Goal: Transaction & Acquisition: Book appointment/travel/reservation

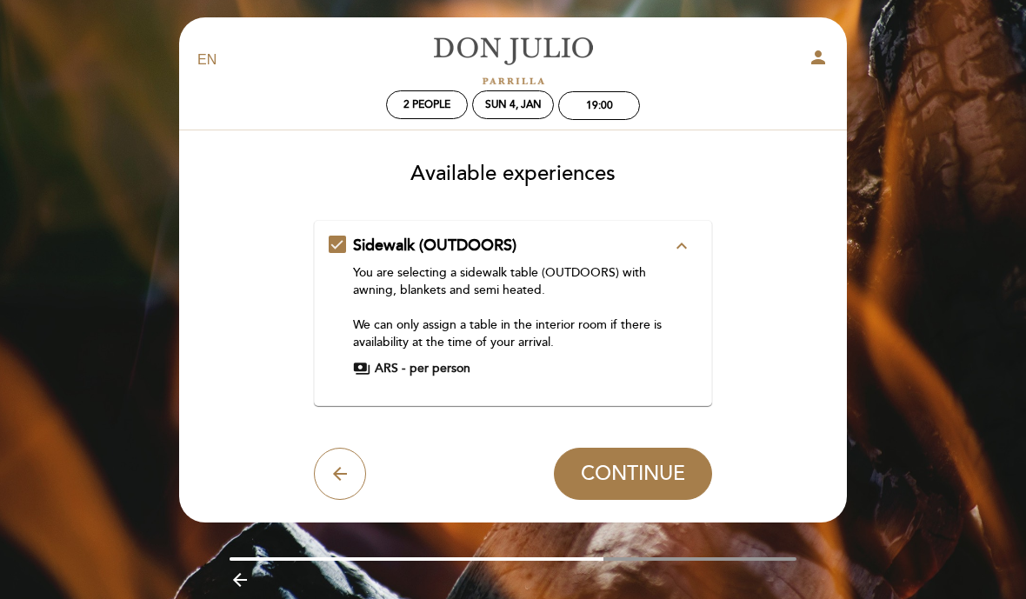
scroll to position [23, 0]
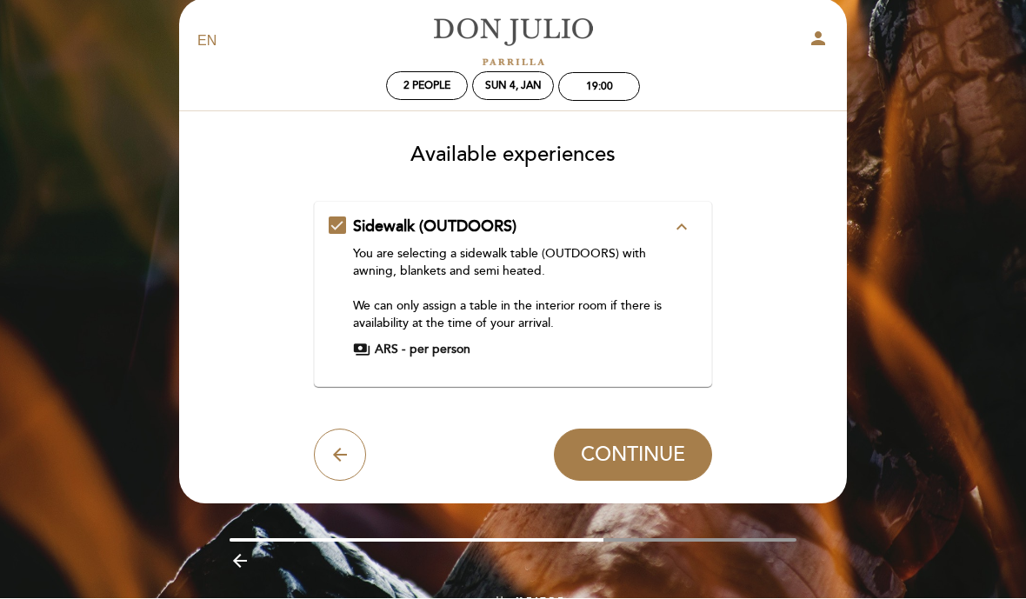
click at [678, 230] on icon "expand_less" at bounding box center [681, 227] width 21 height 21
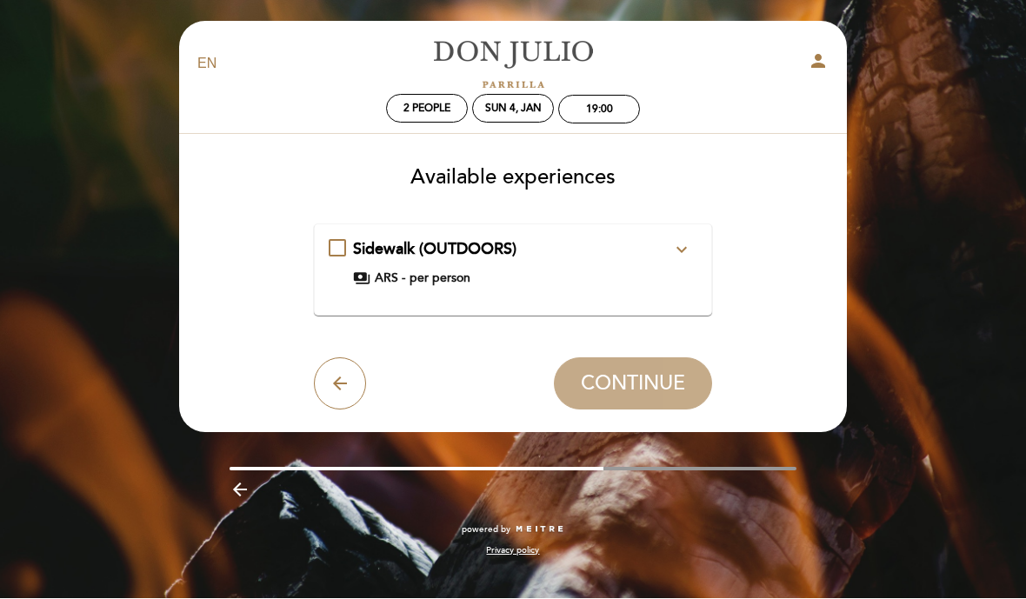
click at [683, 256] on icon "expand_more" at bounding box center [681, 250] width 21 height 21
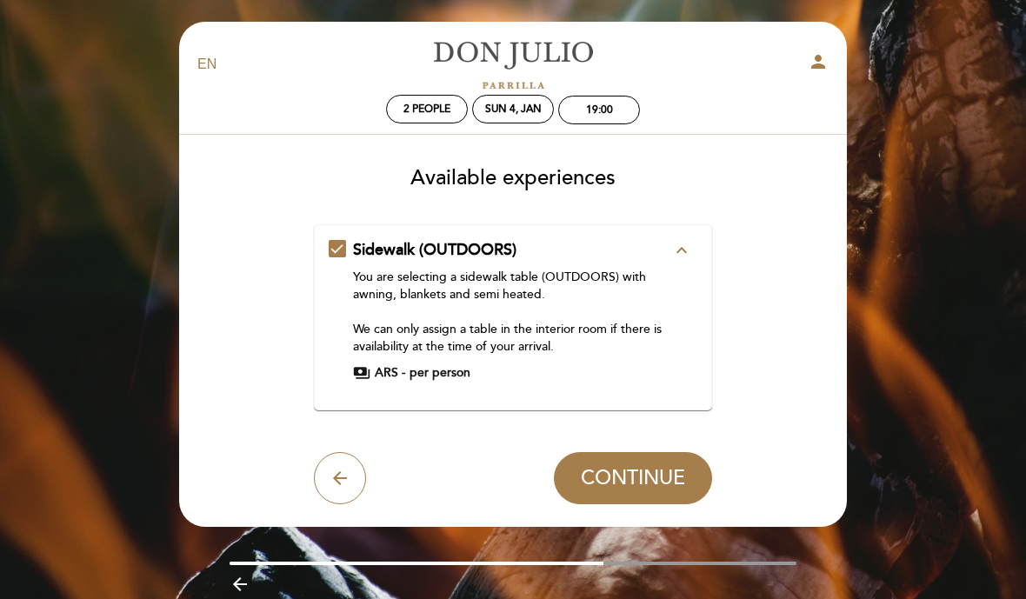
click at [342, 486] on icon "arrow_back" at bounding box center [340, 478] width 21 height 21
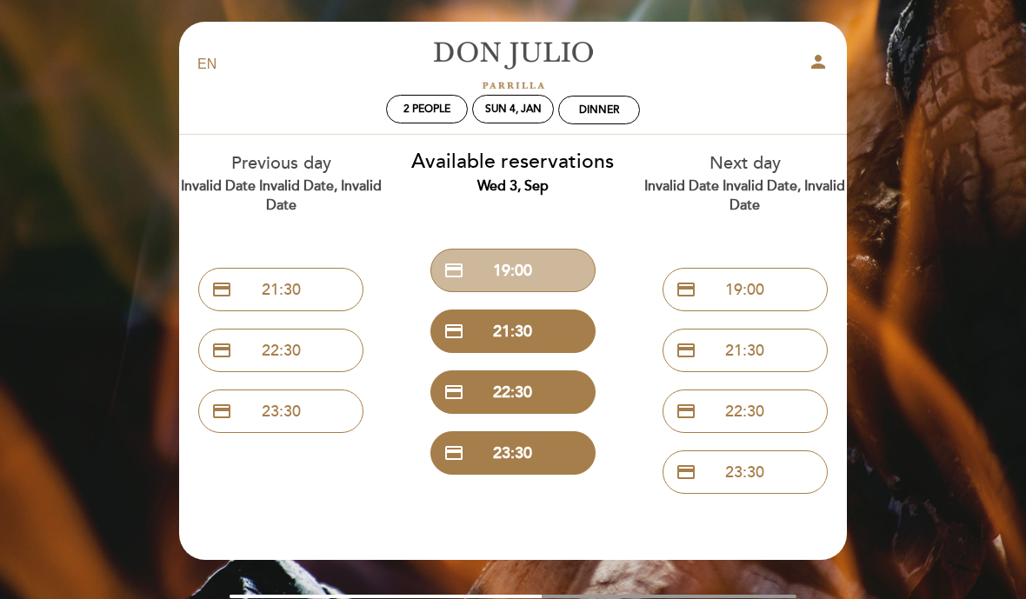
click at [546, 271] on button "credit_card 19:00" at bounding box center [512, 270] width 165 height 43
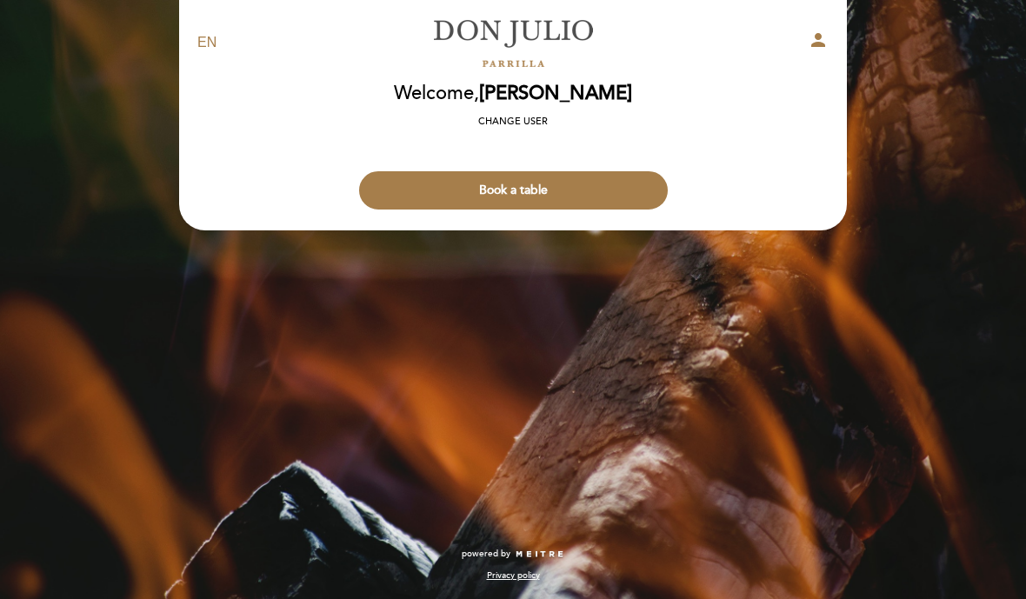
click at [579, 193] on button "Book a table" at bounding box center [513, 190] width 309 height 38
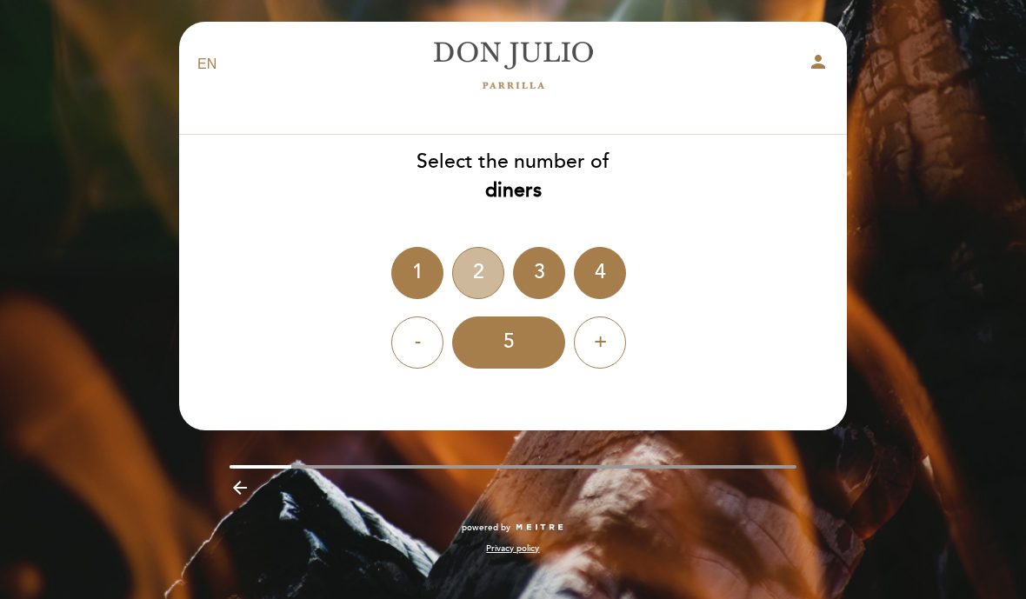
click at [473, 278] on div "2" at bounding box center [478, 273] width 52 height 52
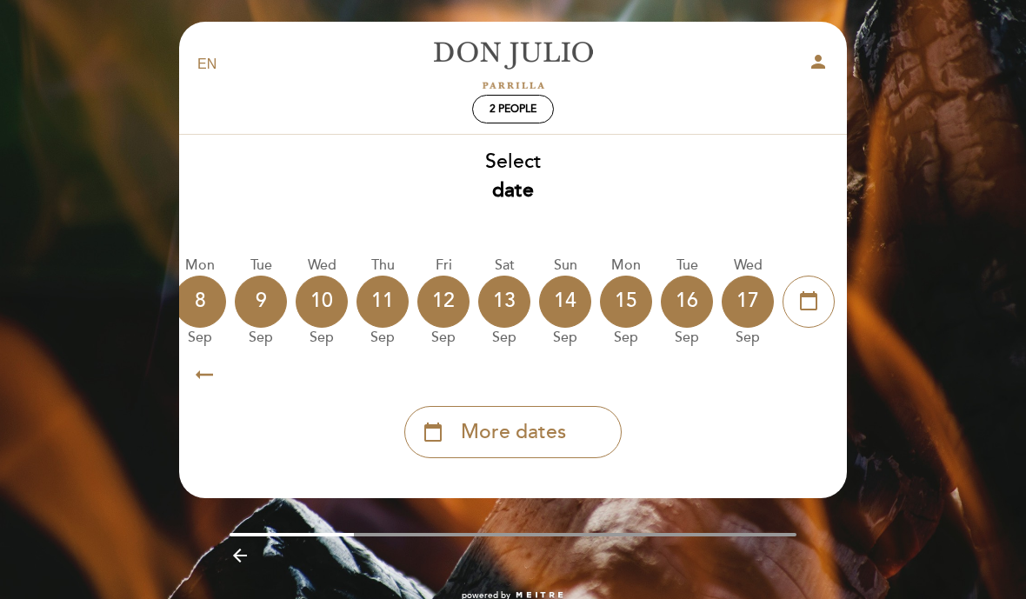
scroll to position [0, 511]
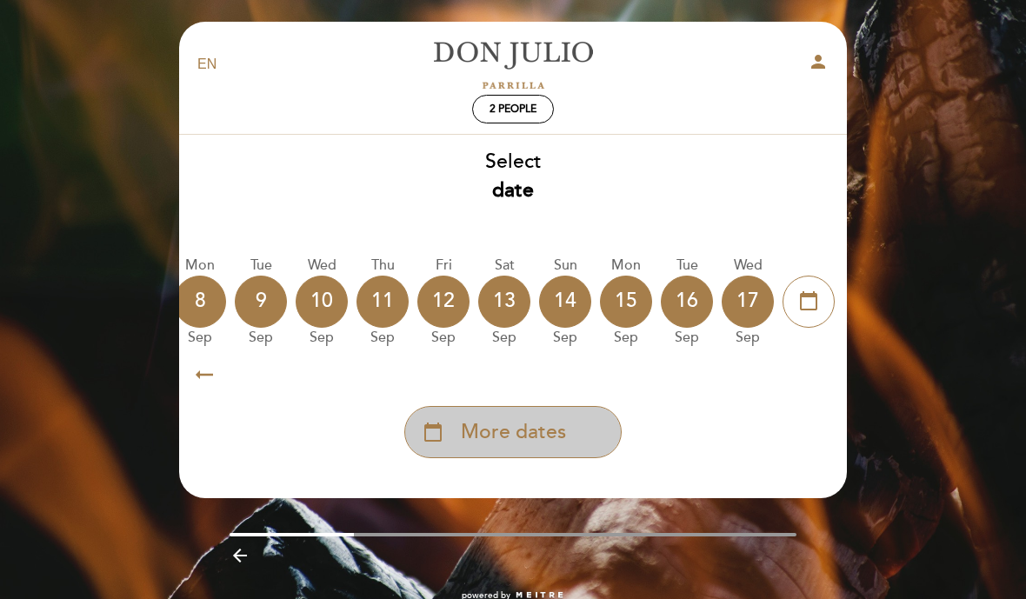
click at [531, 426] on span "More dates" at bounding box center [513, 432] width 105 height 29
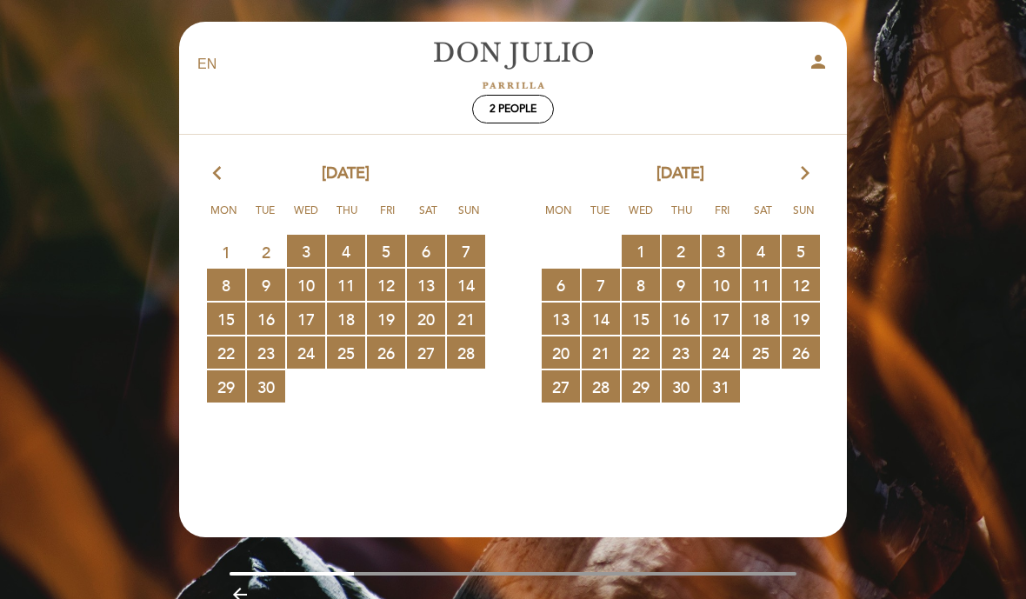
click at [810, 176] on icon "arrow_forward_ios" at bounding box center [805, 174] width 16 height 23
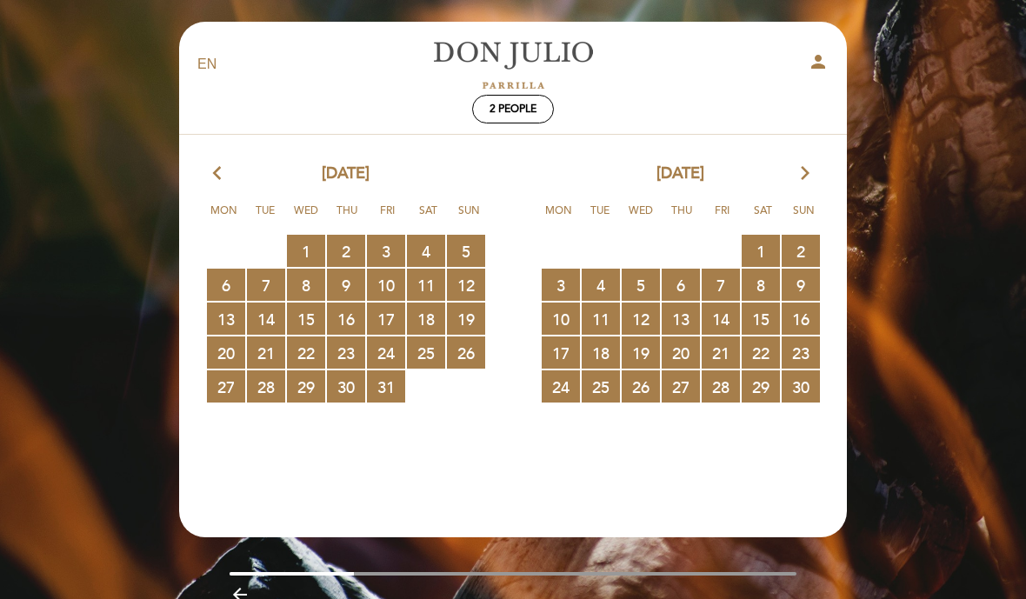
click at [770, 280] on span "8 RESERVATIONS AVAILABLE" at bounding box center [761, 285] width 38 height 32
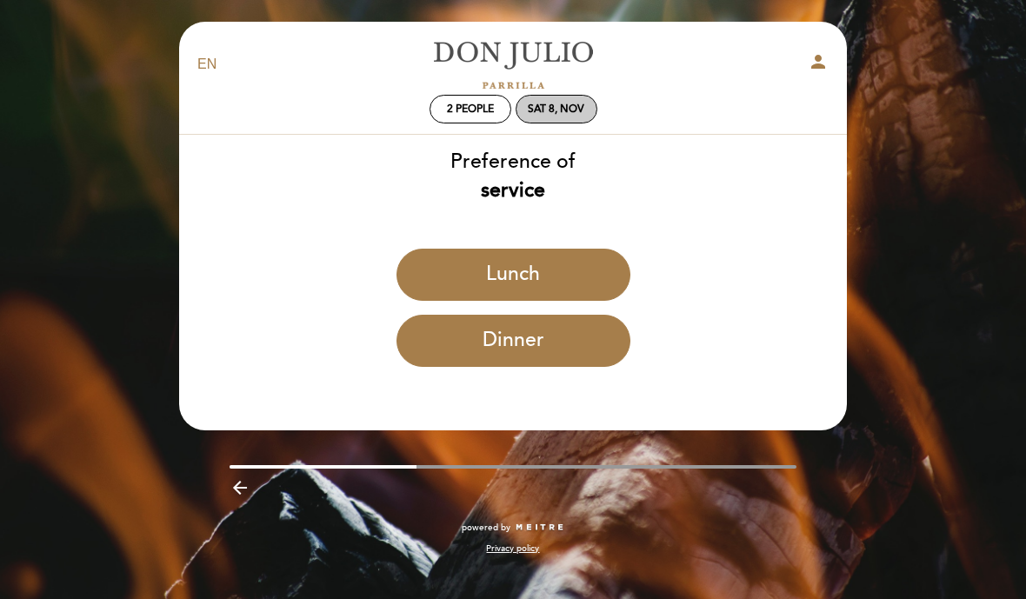
click at [557, 110] on div "Sat 8, Nov" at bounding box center [556, 109] width 57 height 13
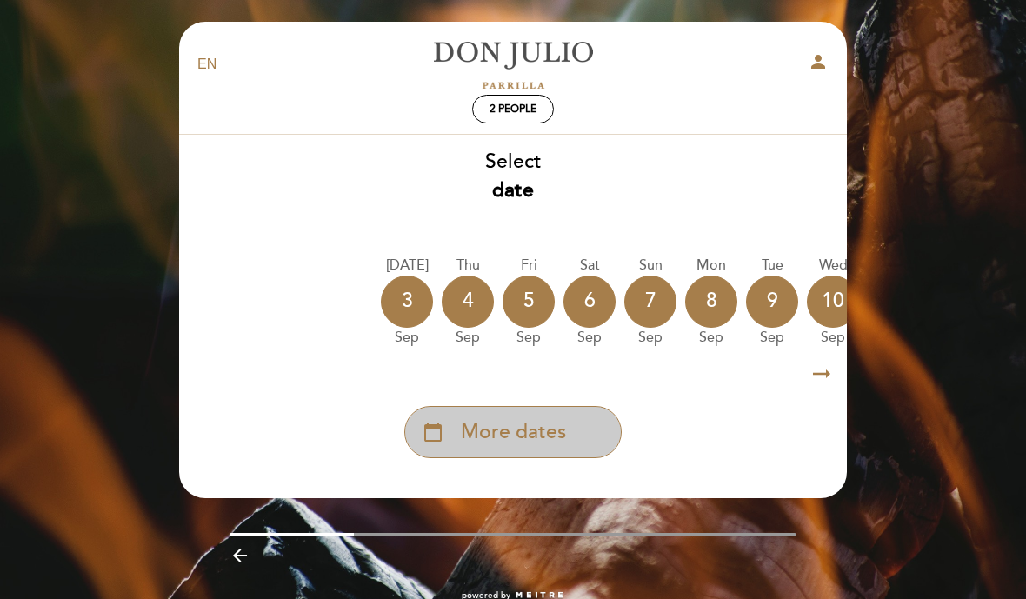
click at [571, 430] on div "calendar_today More dates" at bounding box center [512, 432] width 217 height 52
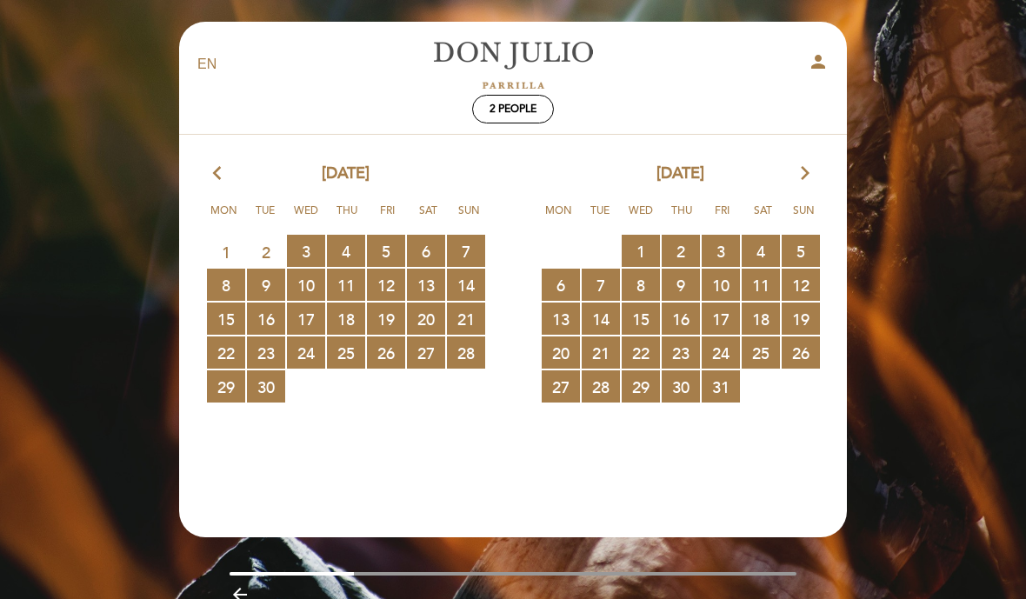
click at [808, 167] on icon "arrow_forward_ios" at bounding box center [805, 174] width 16 height 23
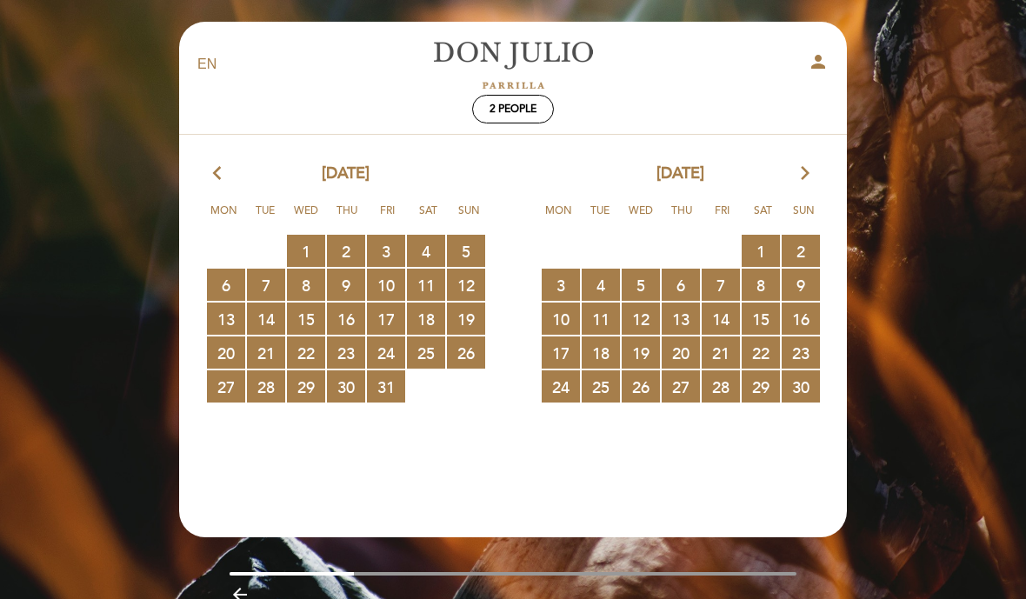
click at [806, 179] on icon "arrow_forward_ios" at bounding box center [805, 174] width 16 height 23
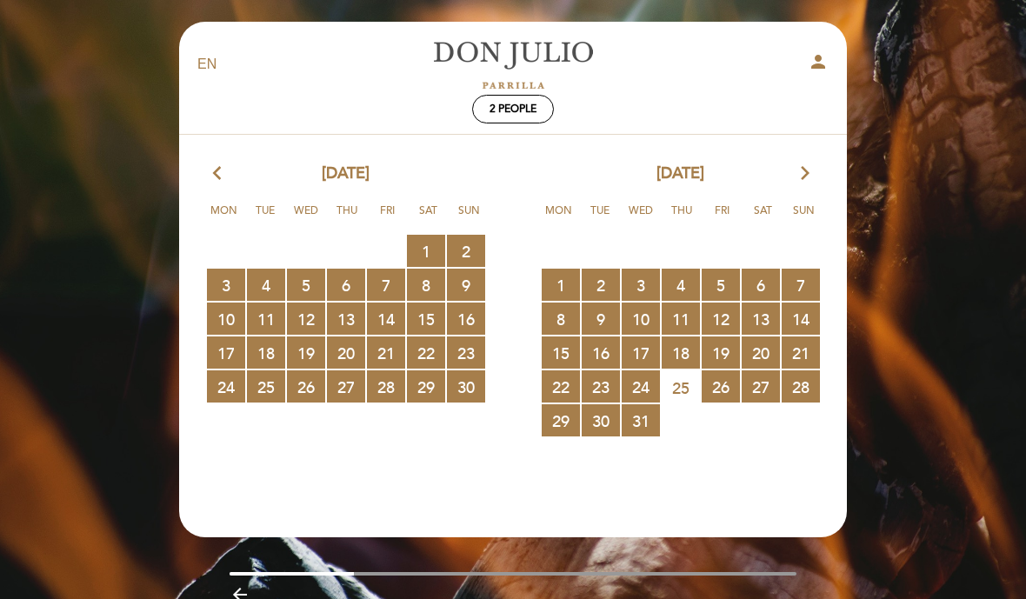
click at [798, 182] on icon "arrow_forward_ios" at bounding box center [805, 174] width 16 height 23
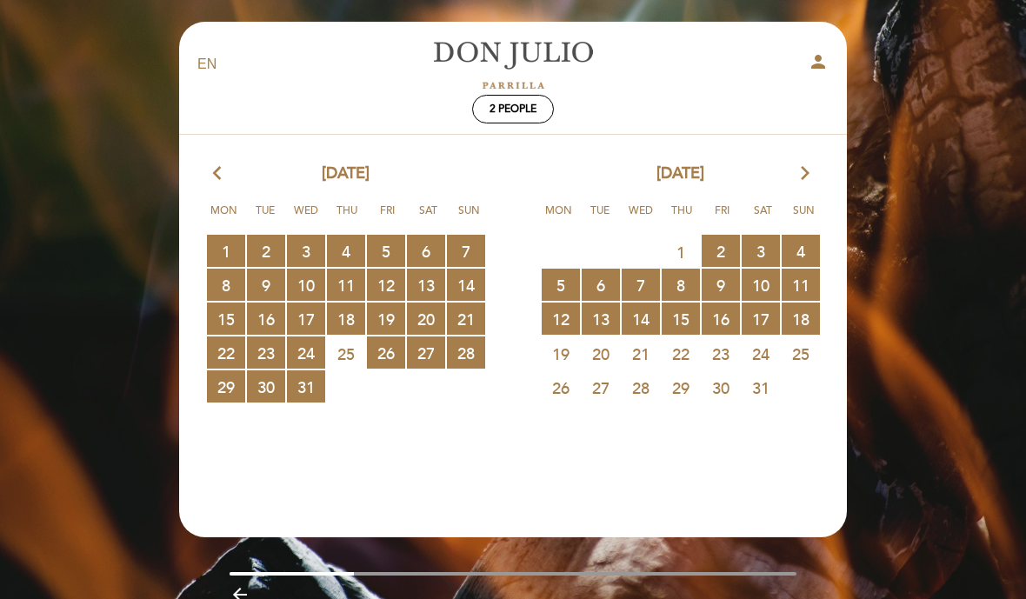
click at [799, 250] on span "4 RESERVATIONS AVAILABLE" at bounding box center [801, 251] width 38 height 32
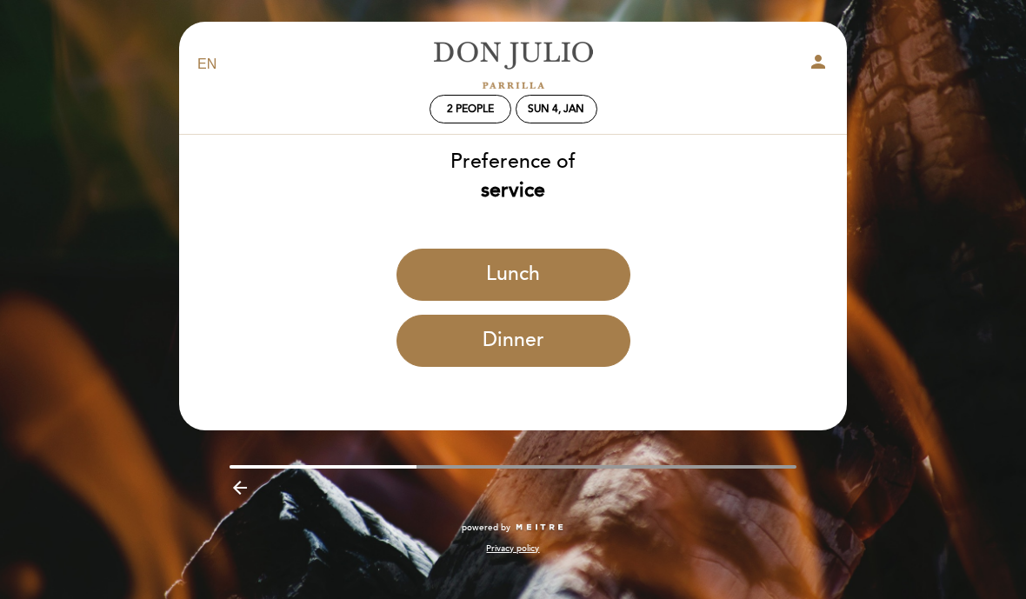
click at [573, 282] on button "Lunch" at bounding box center [513, 275] width 234 height 52
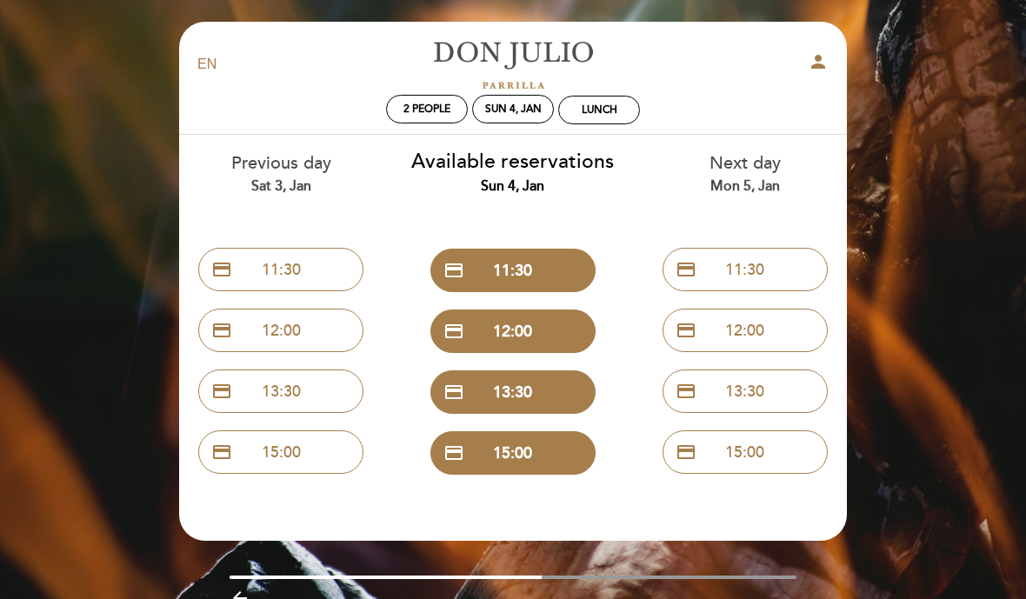
click at [533, 452] on button "credit_card 15:00" at bounding box center [512, 452] width 165 height 43
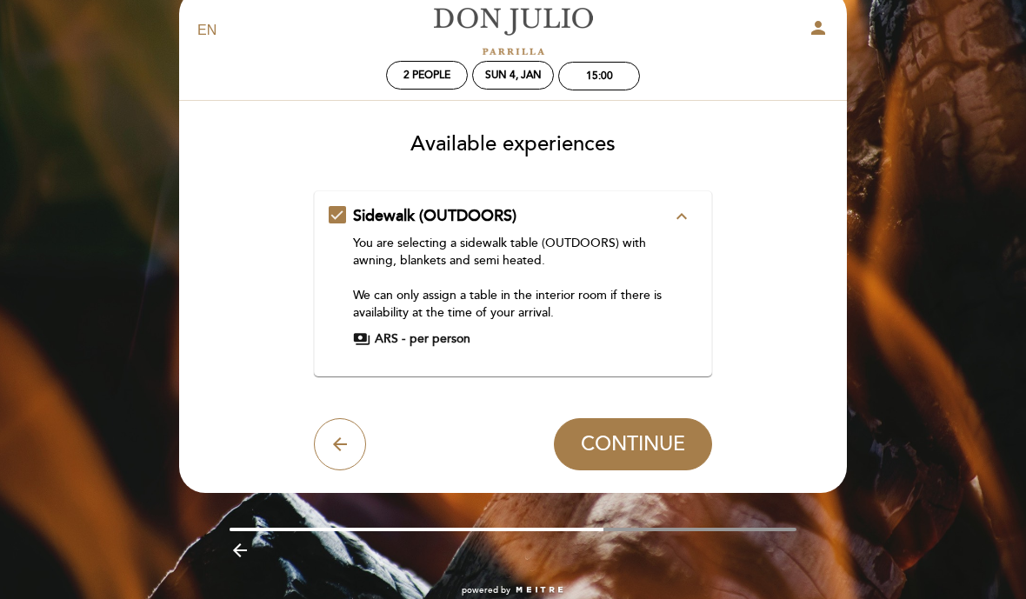
scroll to position [39, 0]
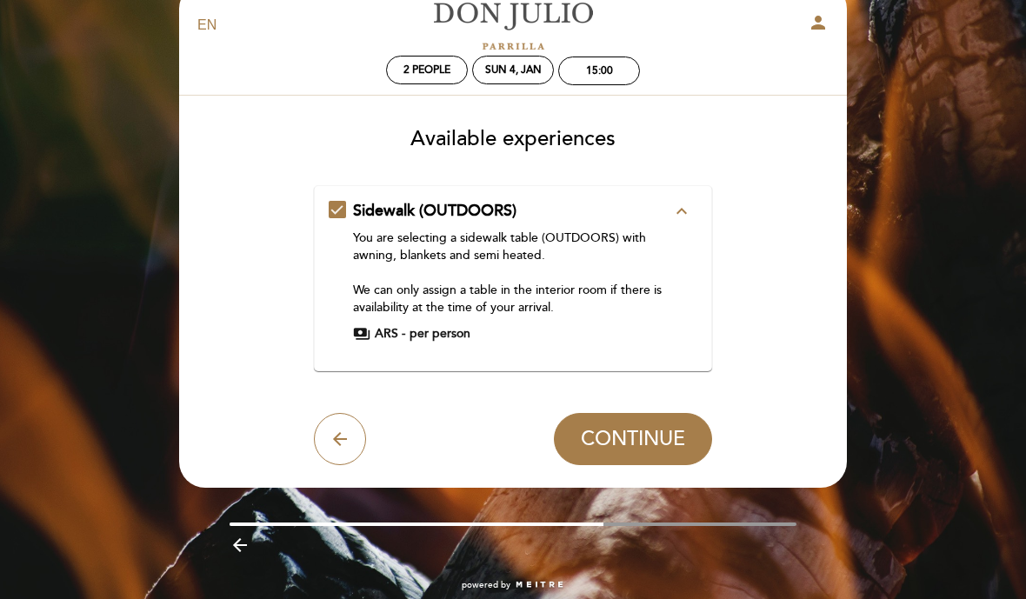
click at [348, 435] on icon "arrow_back" at bounding box center [340, 439] width 21 height 21
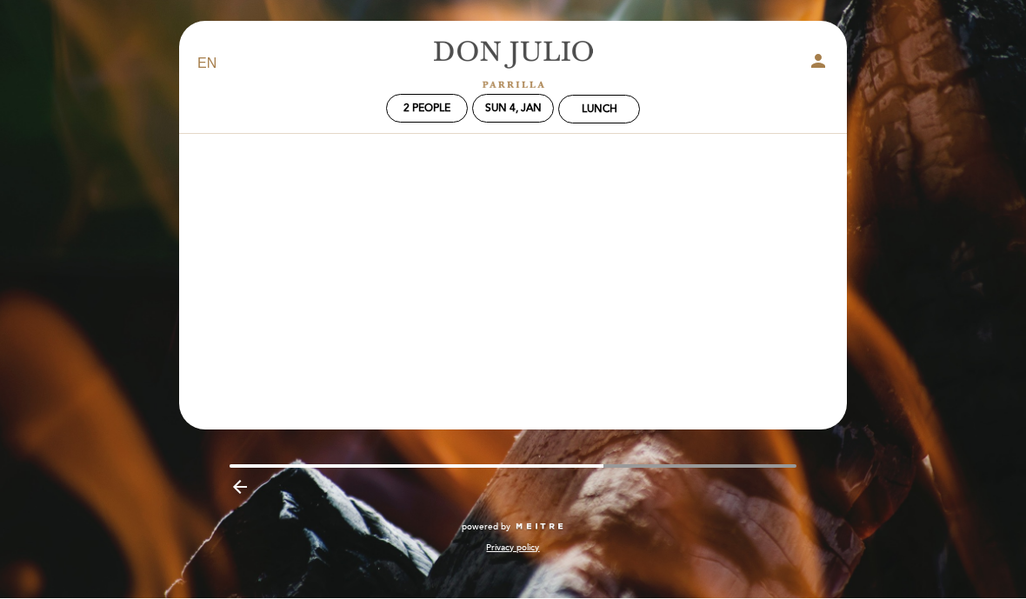
scroll to position [1, 0]
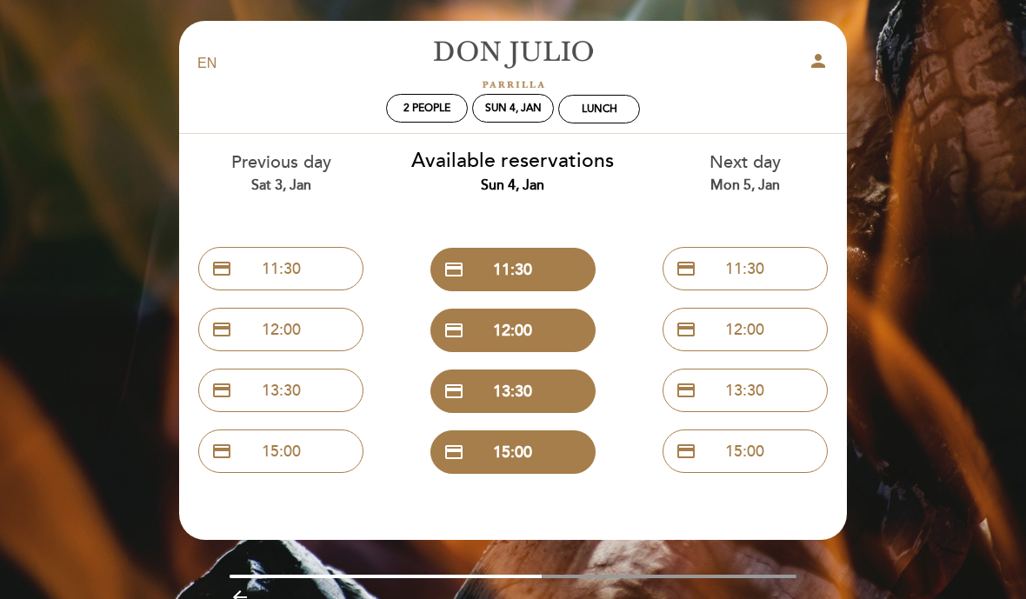
click at [102, 118] on div "EN ES PT [PERSON_NAME] person 2 people Sun 4, Jan Lunch Welcome Welcome, [PERSO…" at bounding box center [513, 340] width 1026 height 683
